Goal: Transaction & Acquisition: Purchase product/service

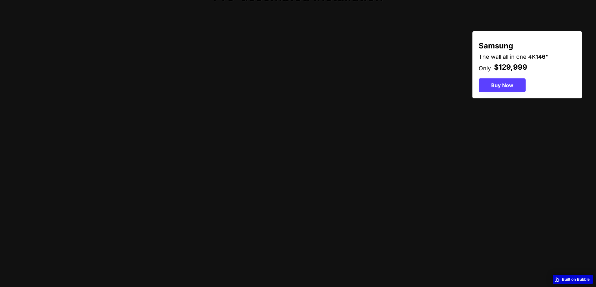
scroll to position [553, 0]
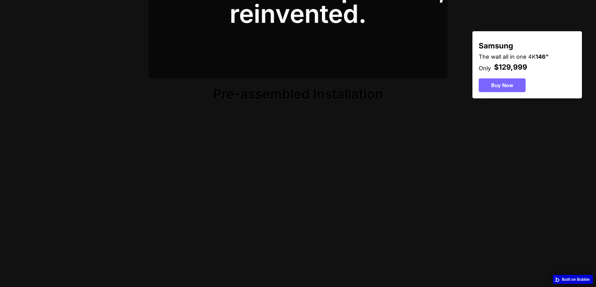
click at [522, 82] on button "Buy Now" at bounding box center [501, 85] width 47 height 14
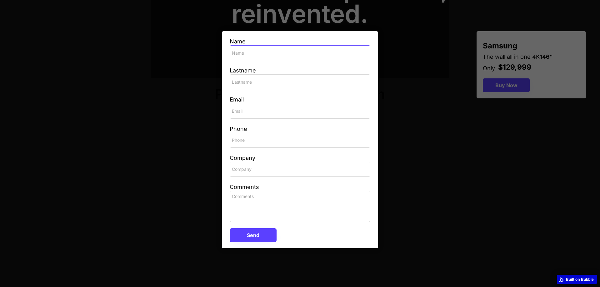
click at [303, 47] on input "input" at bounding box center [300, 52] width 141 height 15
type input "Yitzy"
type input "[PERSON_NAME]"
type input "[EMAIL_ADDRESS][PERSON_NAME][DOMAIN_NAME]"
type input "[PHONE_NUMBER]"
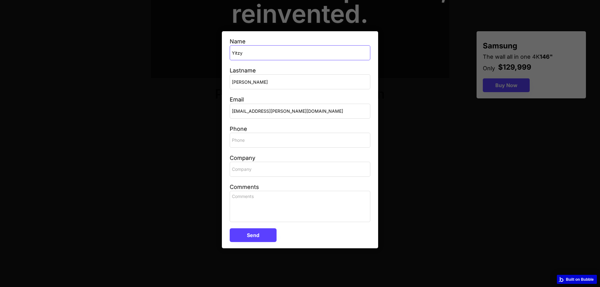
type input "[GEOGRAPHIC_DATA]"
click at [280, 111] on input "[EMAIL_ADDRESS][PERSON_NAME][DOMAIN_NAME]" at bounding box center [300, 111] width 141 height 15
click at [267, 219] on textarea at bounding box center [300, 206] width 141 height 31
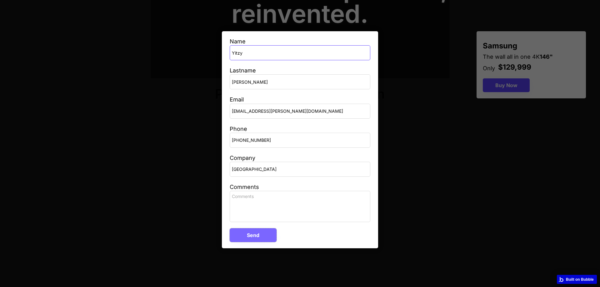
click at [256, 236] on button "Send" at bounding box center [253, 236] width 47 height 14
click at [273, 209] on textarea at bounding box center [300, 206] width 141 height 31
type textarea "mnmn"
click at [264, 236] on button "Send" at bounding box center [253, 236] width 47 height 14
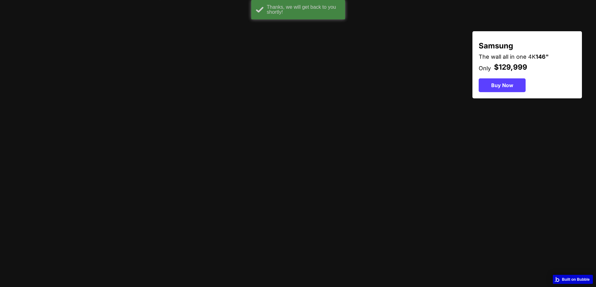
scroll to position [959, 0]
